Goal: Transaction & Acquisition: Purchase product/service

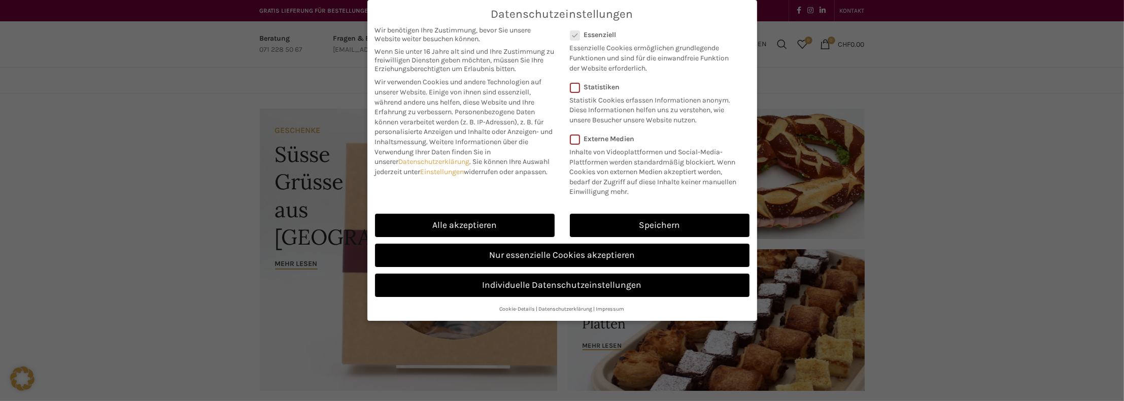
click at [464, 226] on link "Alle akzeptieren" at bounding box center [465, 225] width 180 height 23
checkbox input "true"
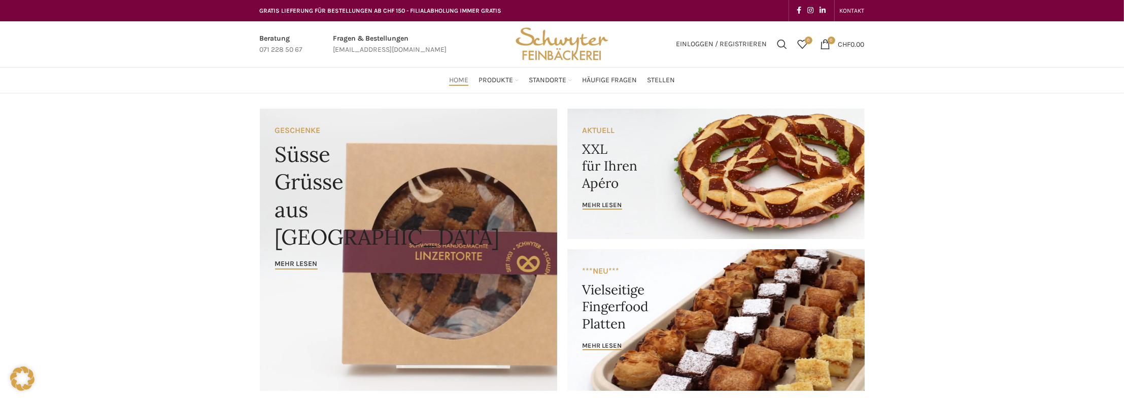
click at [778, 154] on link "Saison" at bounding box center [805, 161] width 86 height 17
